Goal: Find specific page/section: Find specific page/section

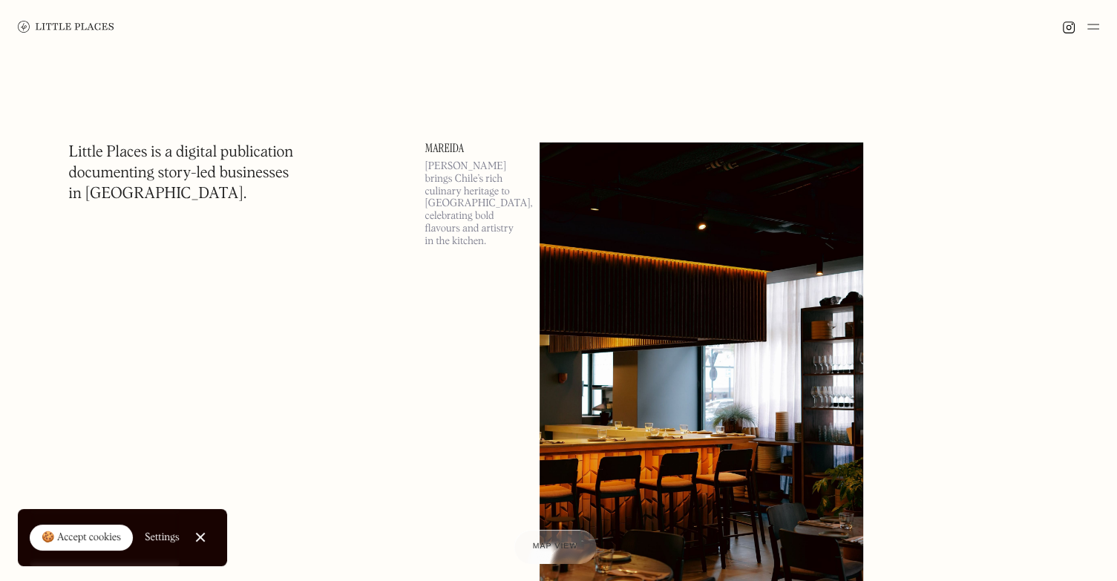
click at [566, 544] on span "Map view" at bounding box center [555, 546] width 45 height 9
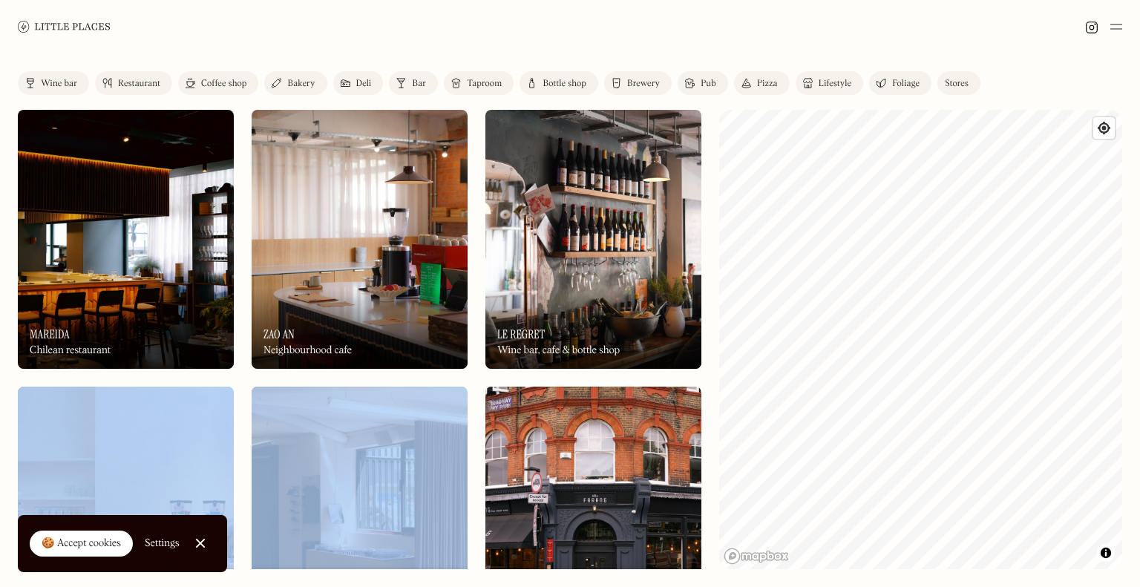
drag, startPoint x: 631, startPoint y: 385, endPoint x: 649, endPoint y: 296, distance: 90.7
click at [200, 547] on link "Close Cookie Popup" at bounding box center [201, 543] width 30 height 30
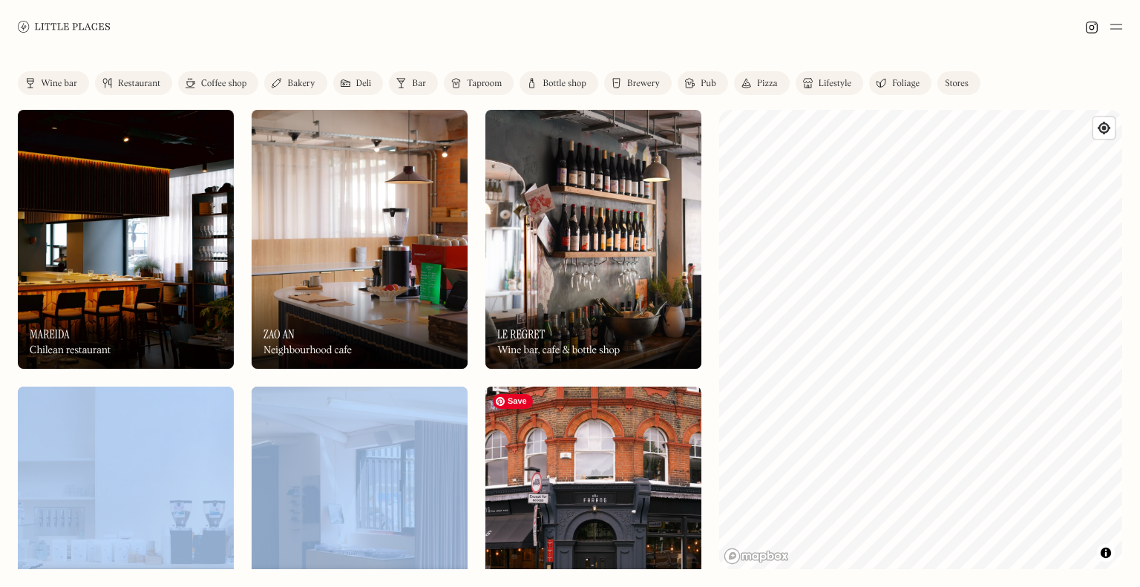
click at [547, 444] on img at bounding box center [593, 516] width 216 height 259
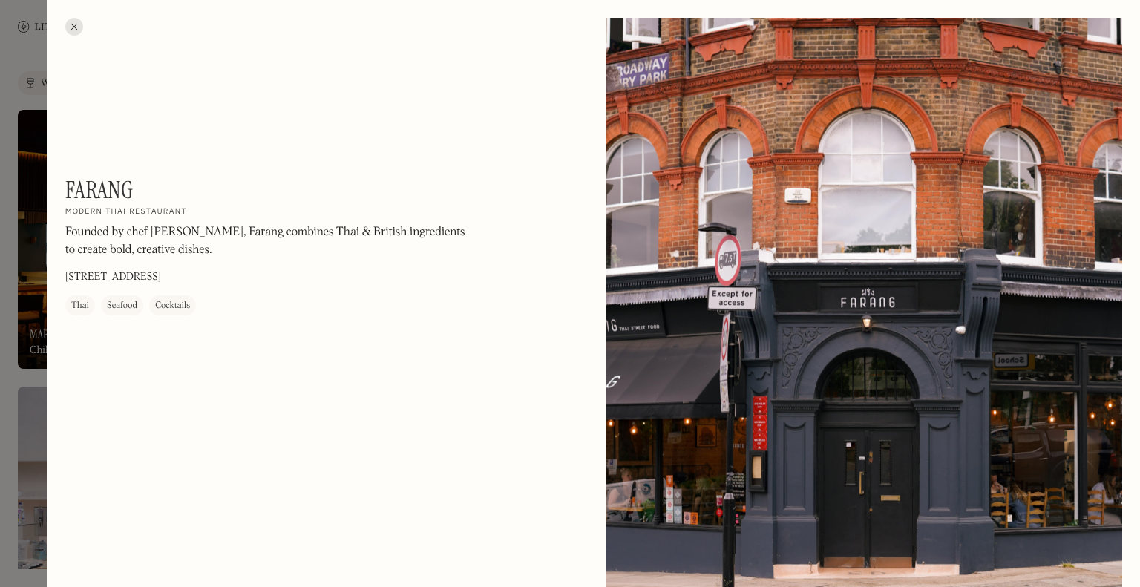
click at [74, 28] on div at bounding box center [74, 27] width 18 height 18
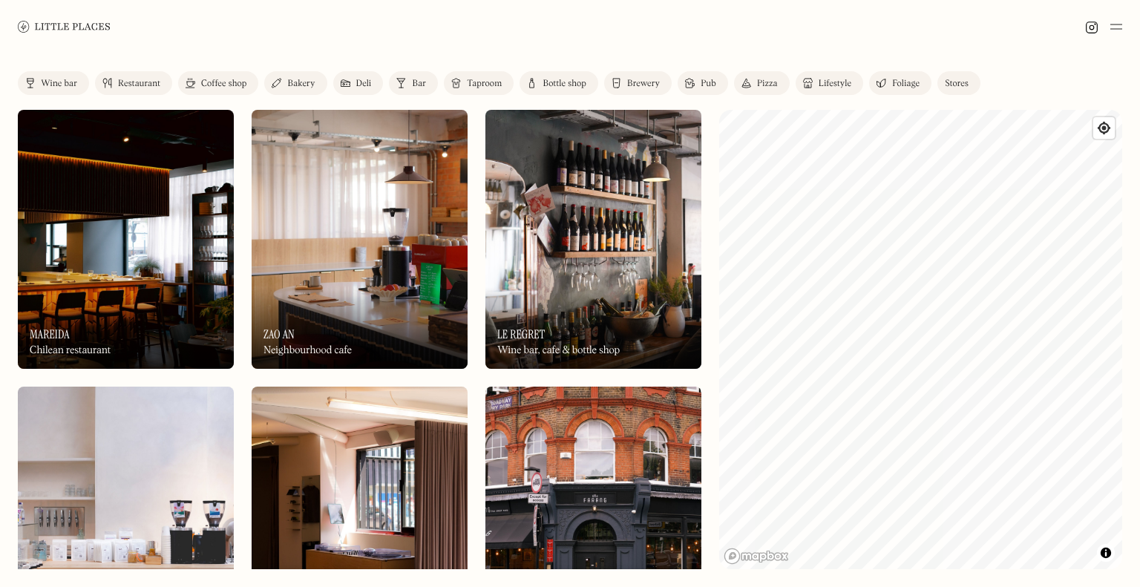
click at [700, 76] on link "Pub" at bounding box center [702, 83] width 50 height 24
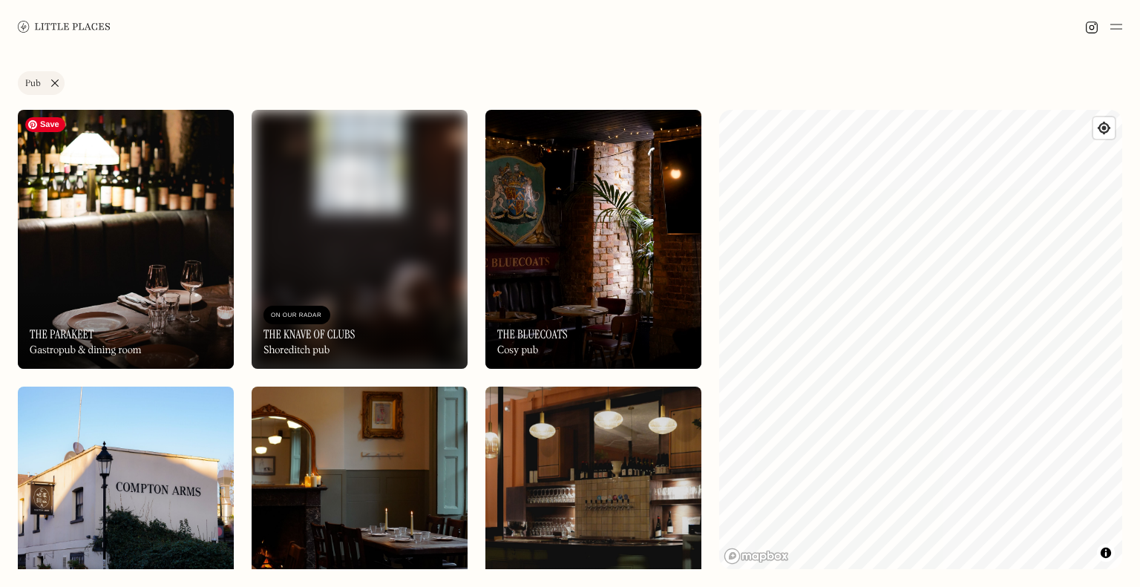
click at [163, 259] on img at bounding box center [126, 239] width 216 height 259
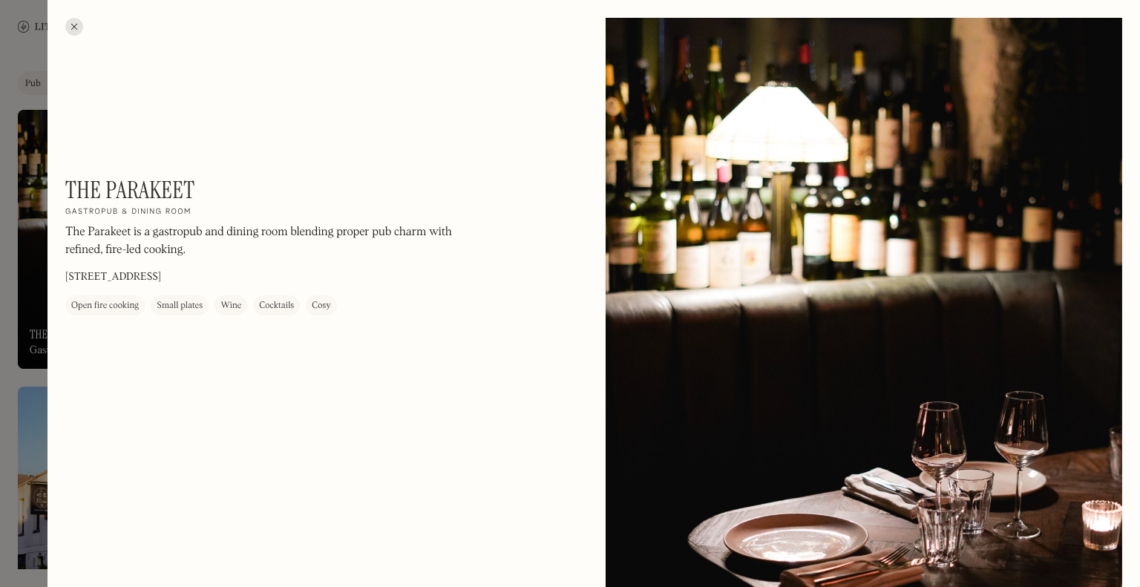
click at [74, 26] on div at bounding box center [74, 27] width 18 height 18
